Goal: Communication & Community: Answer question/provide support

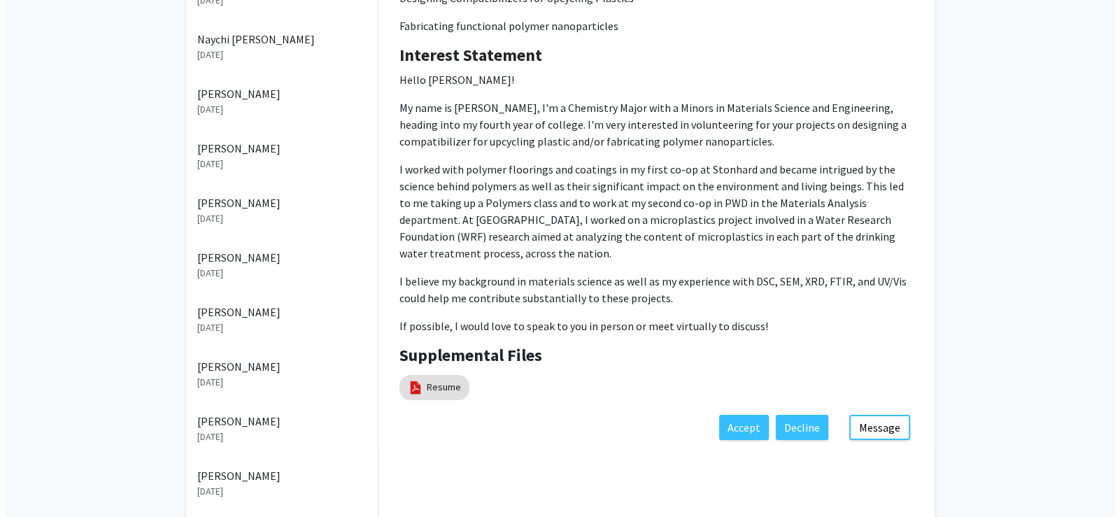
scroll to position [279, 0]
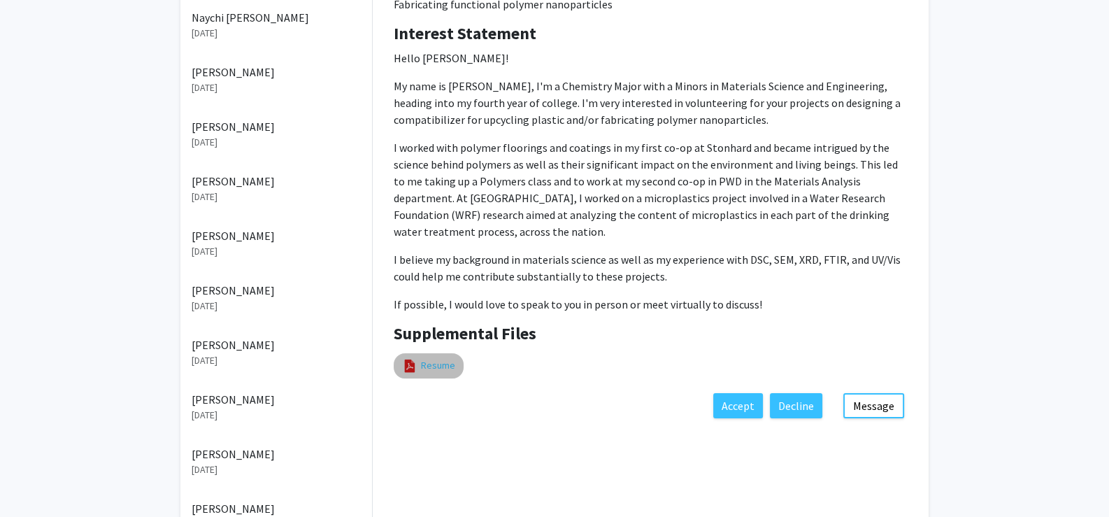
click at [434, 363] on link "Resume" at bounding box center [438, 365] width 34 height 15
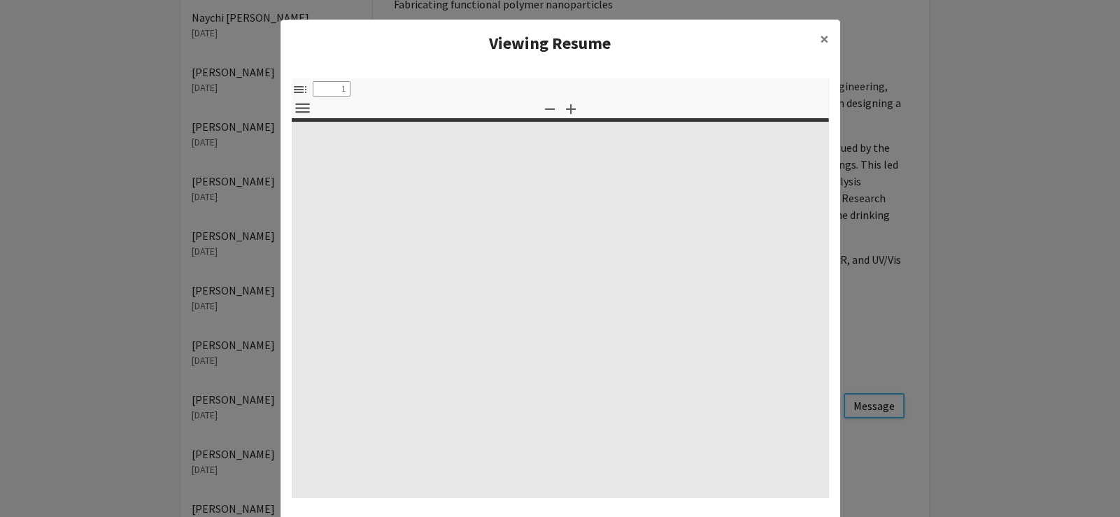
select select "custom"
type input "0"
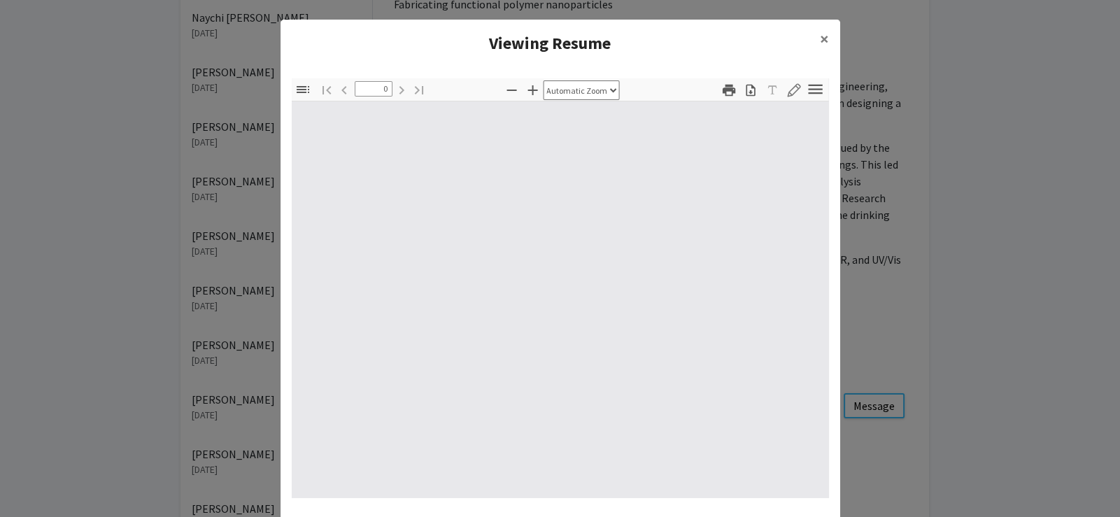
select select "custom"
type input "1"
select select "auto"
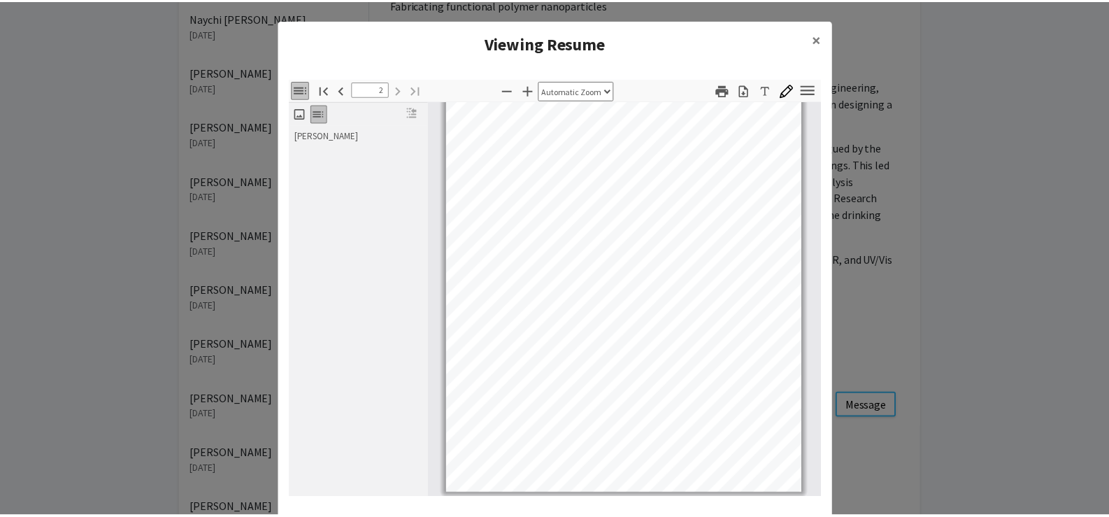
scroll to position [271, 0]
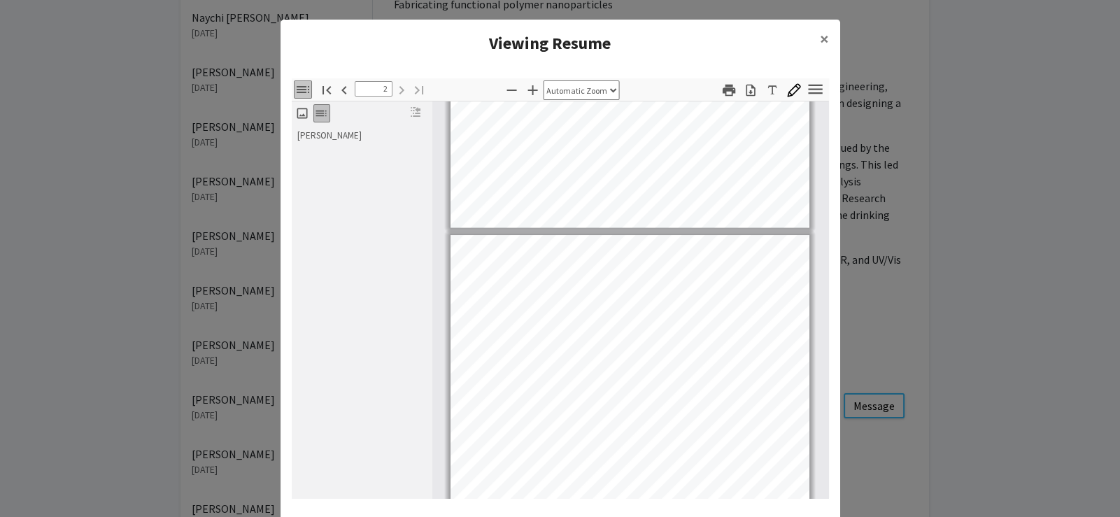
type input "1"
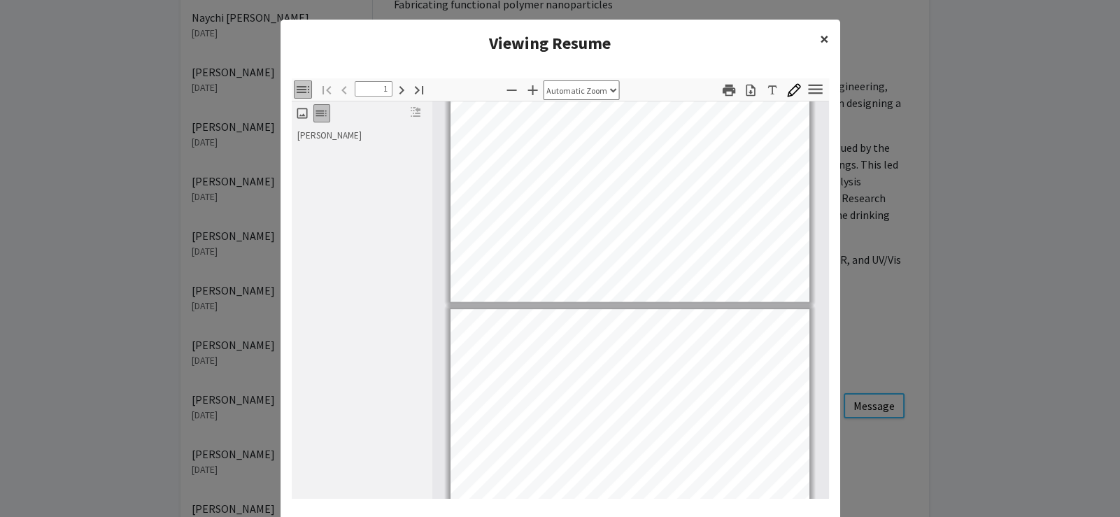
click at [820, 38] on span "×" at bounding box center [824, 39] width 9 height 22
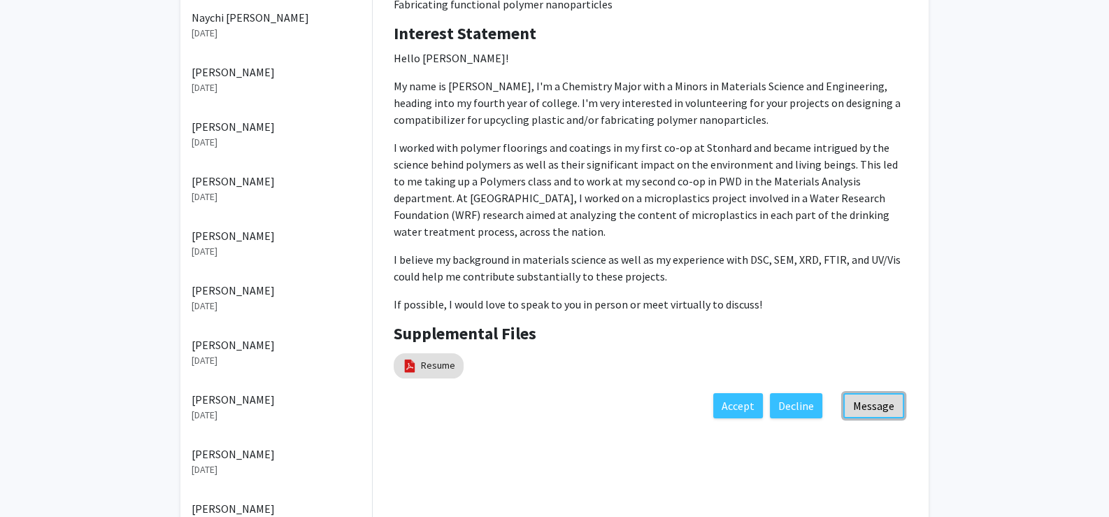
click at [870, 405] on button "Message" at bounding box center [873, 405] width 61 height 25
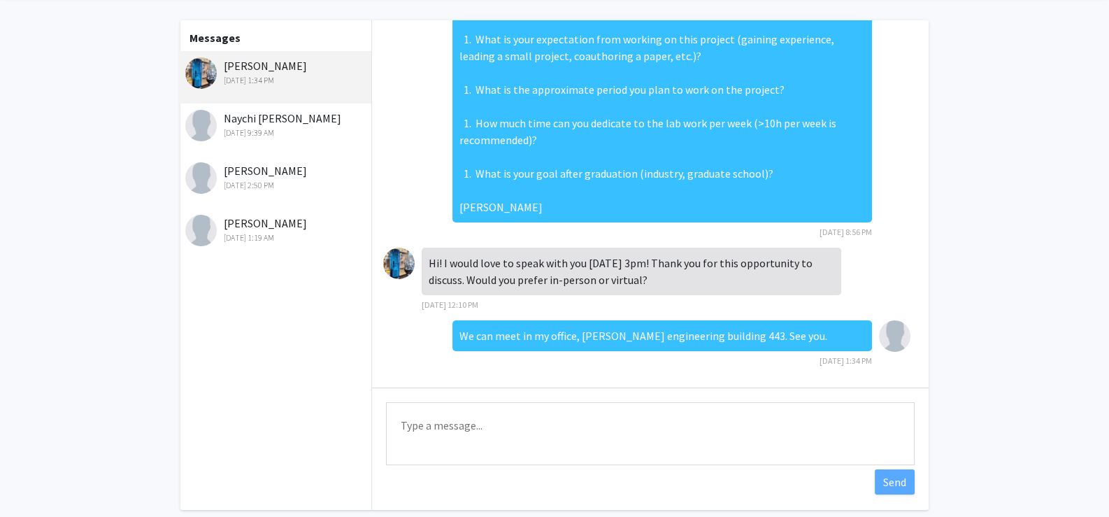
scroll to position [120, 0]
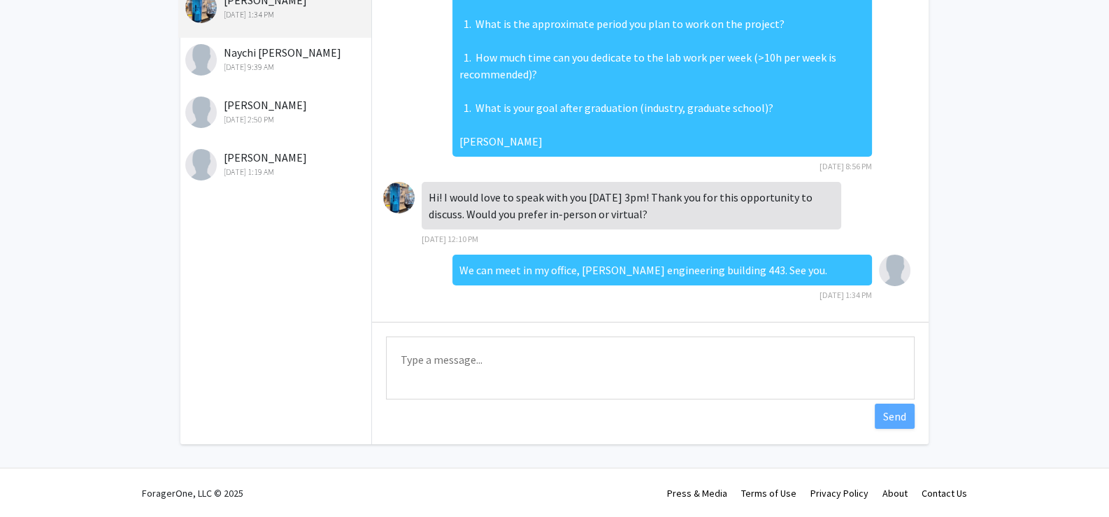
click at [445, 363] on textarea "Type a message" at bounding box center [650, 367] width 529 height 63
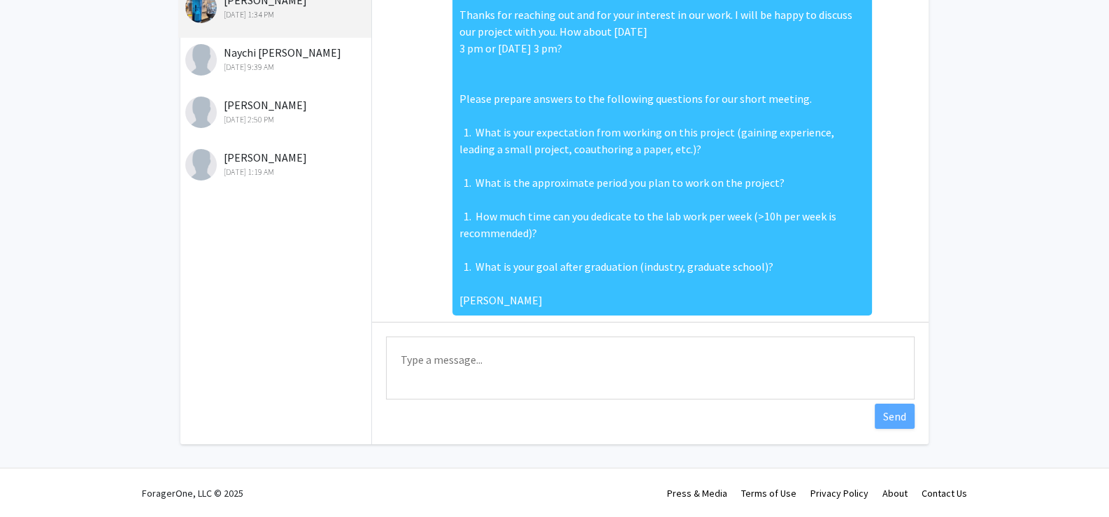
click at [245, 6] on div "[PERSON_NAME] [DATE] 1:34 PM" at bounding box center [276, 6] width 183 height 29
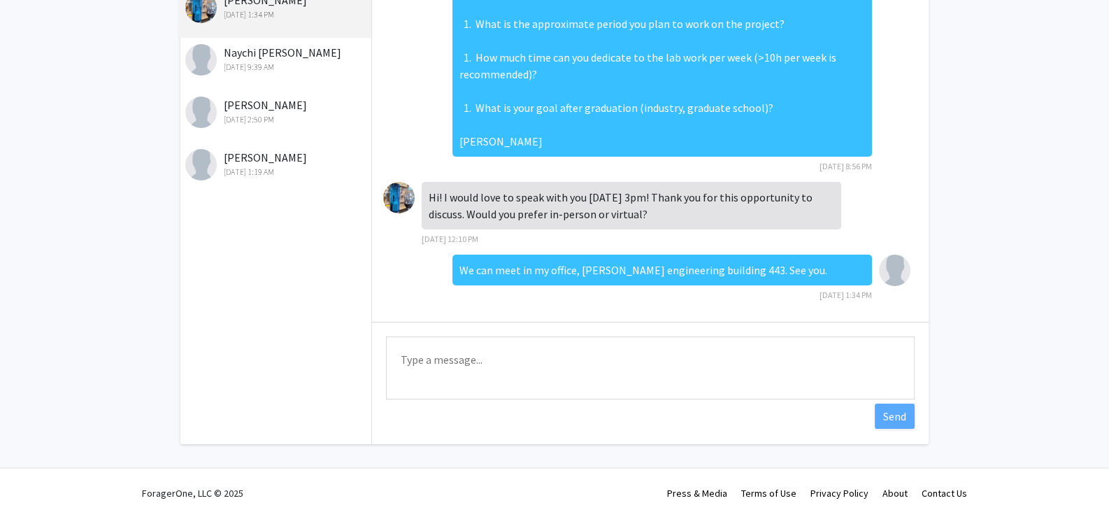
click at [245, 6] on div "[PERSON_NAME] [DATE] 1:34 PM" at bounding box center [276, 6] width 183 height 29
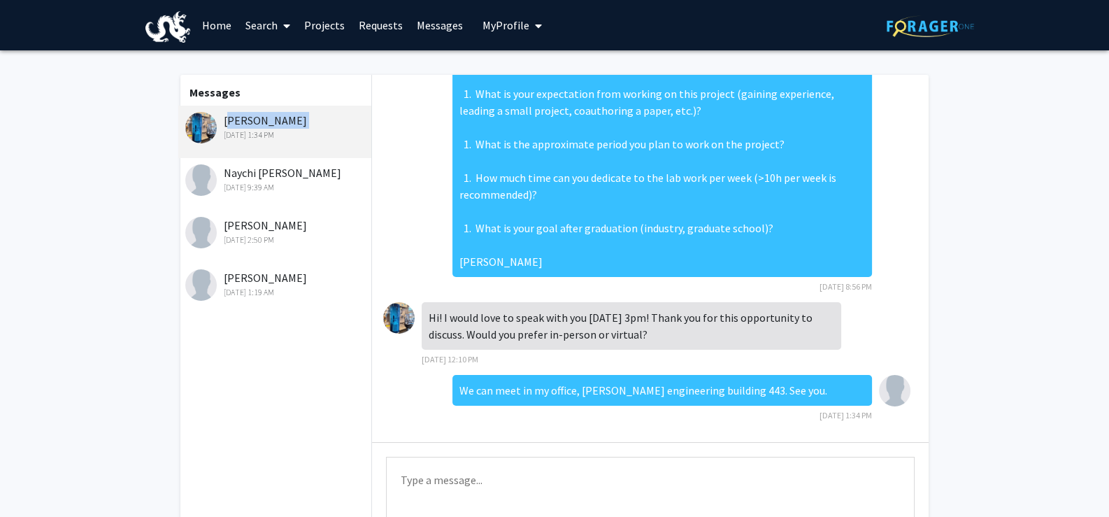
scroll to position [0, 0]
click at [371, 22] on link "Requests" at bounding box center [381, 25] width 58 height 49
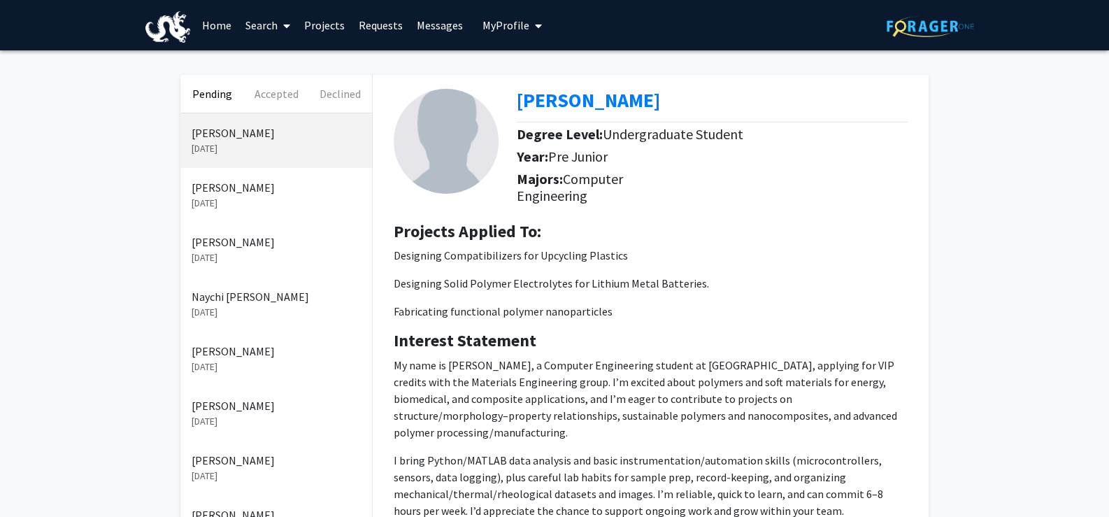
click at [224, 197] on p "[DATE]" at bounding box center [276, 203] width 169 height 15
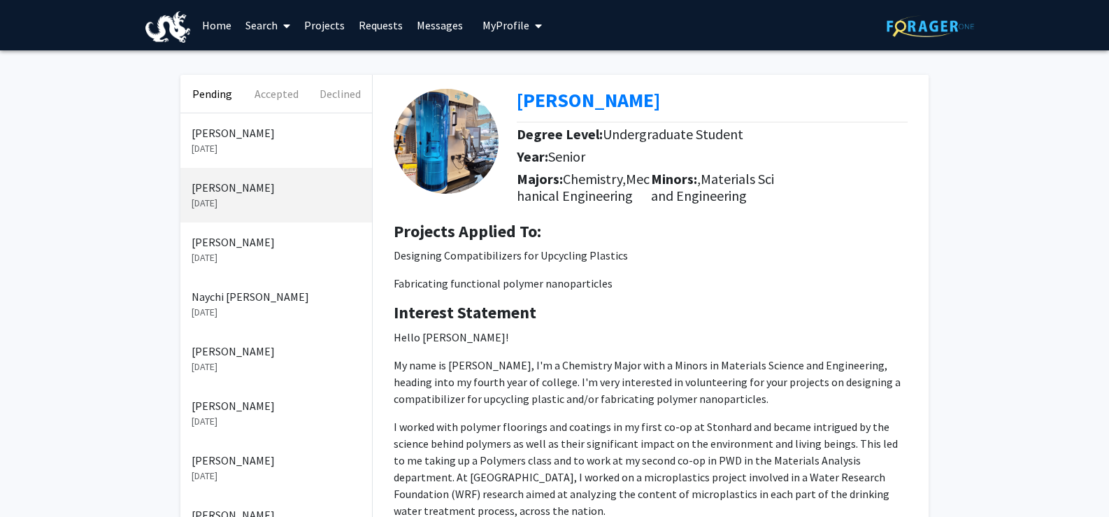
click at [234, 133] on p "[PERSON_NAME]" at bounding box center [276, 132] width 169 height 17
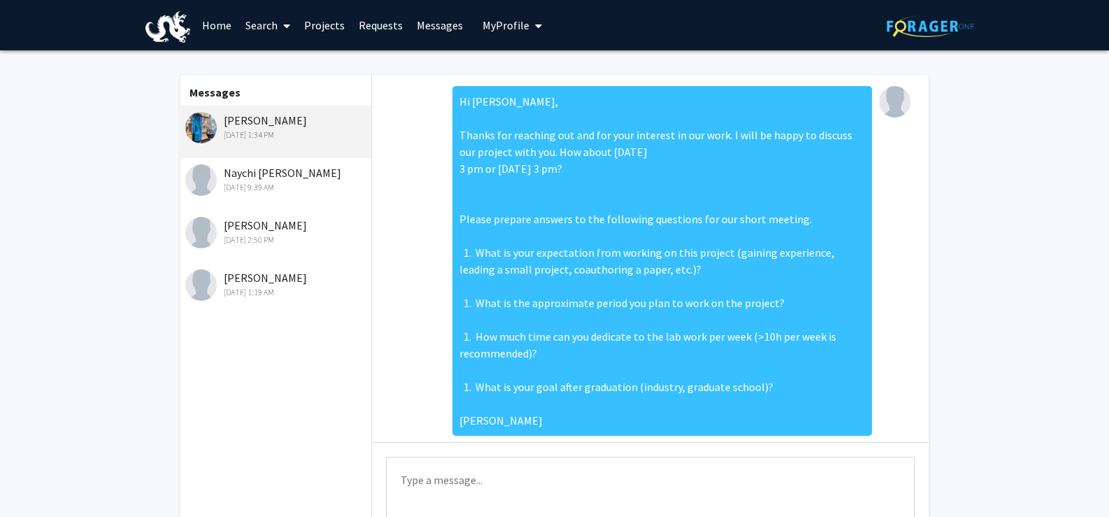
scroll to position [175, 0]
